Goal: Transaction & Acquisition: Purchase product/service

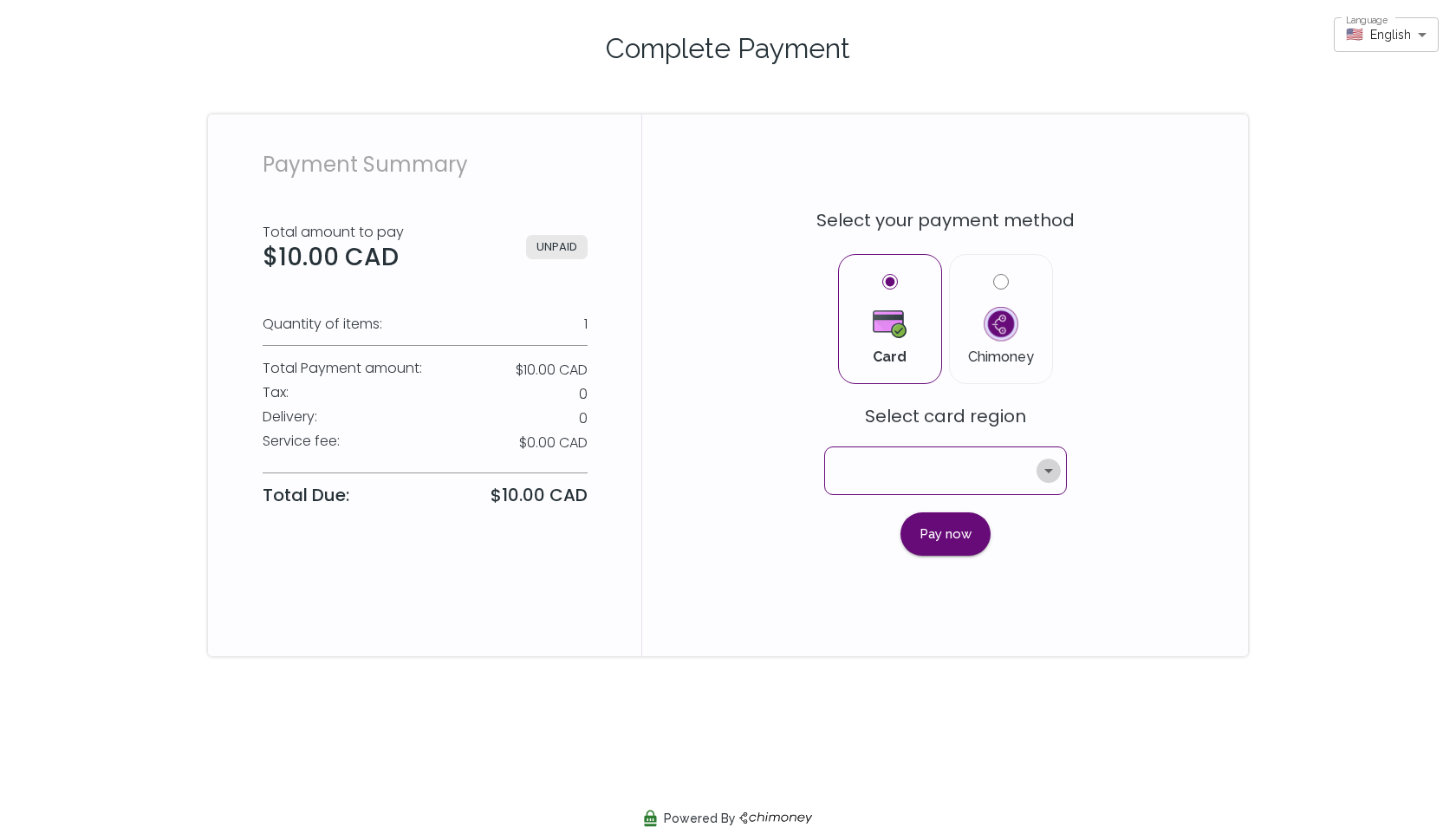
click at [1048, 468] on icon "Open" at bounding box center [1048, 470] width 21 height 21
click at [1129, 412] on div "Select your payment method Card Chimoney Select card region ​ Pay now" at bounding box center [946, 375] width 520 height 362
